Goal: Task Accomplishment & Management: Use online tool/utility

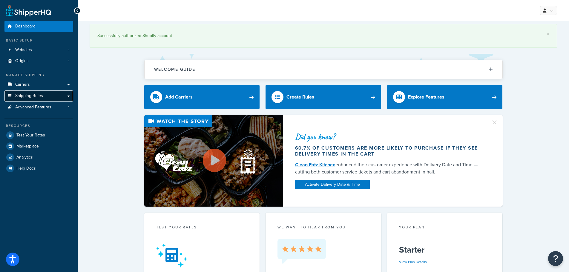
click at [42, 98] on span "Shipping Rules" at bounding box center [29, 95] width 28 height 5
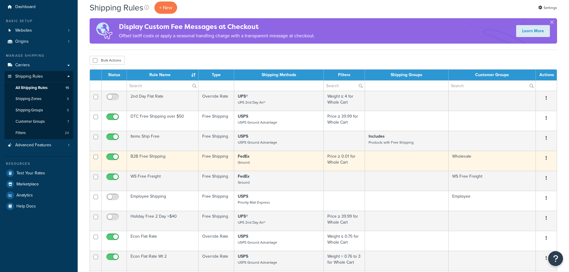
scroll to position [30, 0]
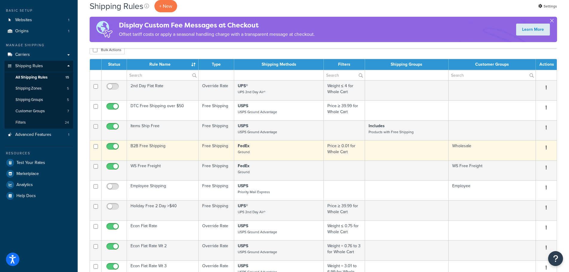
click at [546, 149] on icon "button" at bounding box center [545, 147] width 1 height 4
click at [521, 159] on link "Edit" at bounding box center [526, 159] width 47 height 12
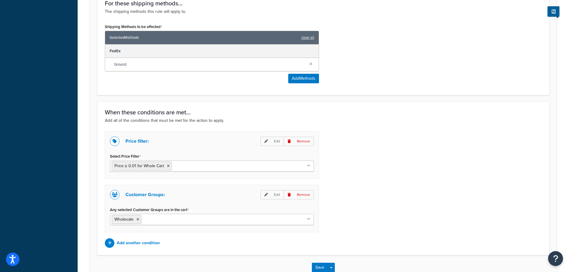
scroll to position [298, 0]
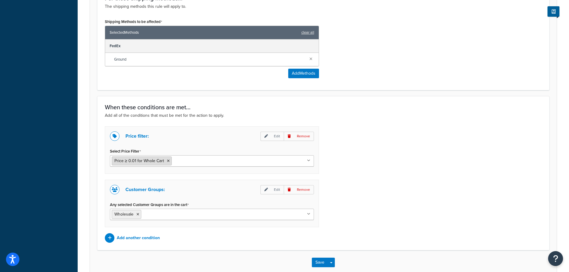
click at [167, 162] on icon at bounding box center [168, 161] width 3 height 4
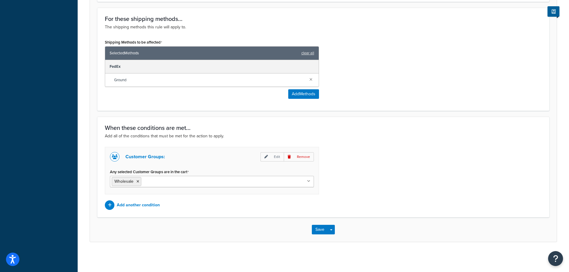
scroll to position [279, 0]
click at [140, 201] on p "Add another condition" at bounding box center [138, 205] width 43 height 8
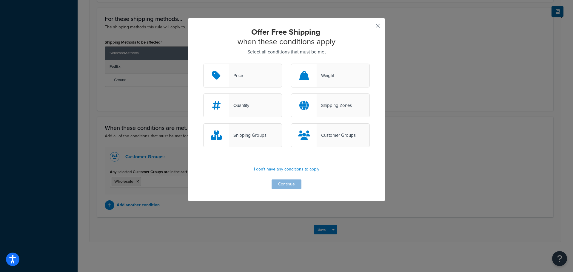
click at [243, 76] on div "Price" at bounding box center [242, 76] width 79 height 24
click at [0, 0] on input "Price" at bounding box center [0, 0] width 0 height 0
click at [285, 185] on button "Continue" at bounding box center [287, 184] width 30 height 10
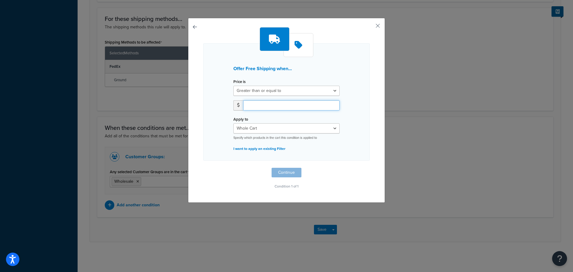
click at [265, 104] on input "number" at bounding box center [291, 105] width 96 height 10
type input "1499.99"
click at [286, 174] on button "Continue" at bounding box center [287, 173] width 30 height 10
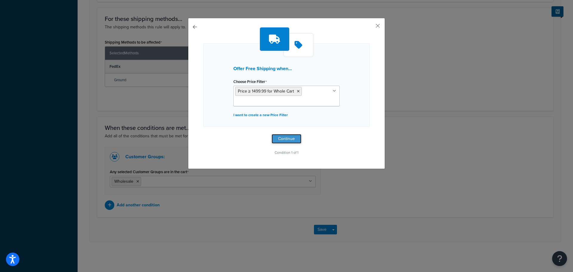
click at [288, 138] on button "Continue" at bounding box center [287, 139] width 30 height 10
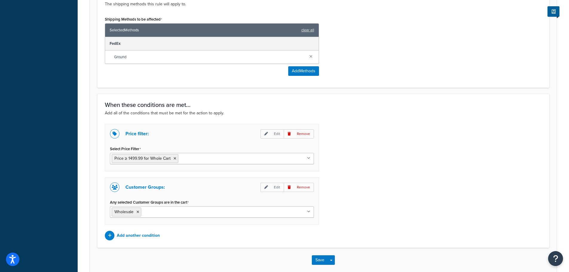
scroll to position [332, 0]
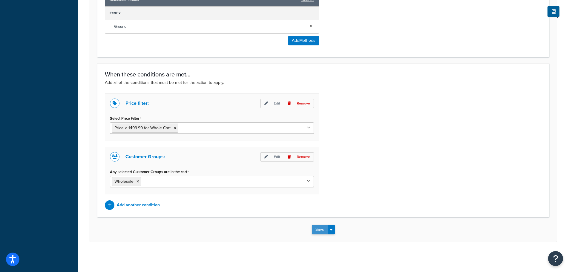
click at [321, 230] on button "Save" at bounding box center [320, 230] width 16 height 10
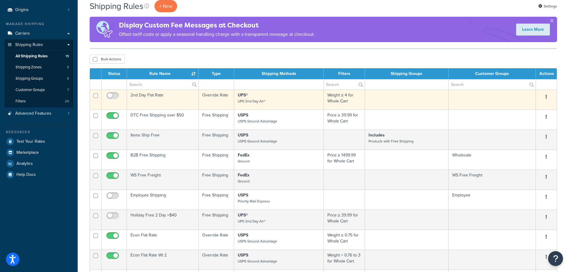
scroll to position [60, 0]
